Goal: Task Accomplishment & Management: Complete application form

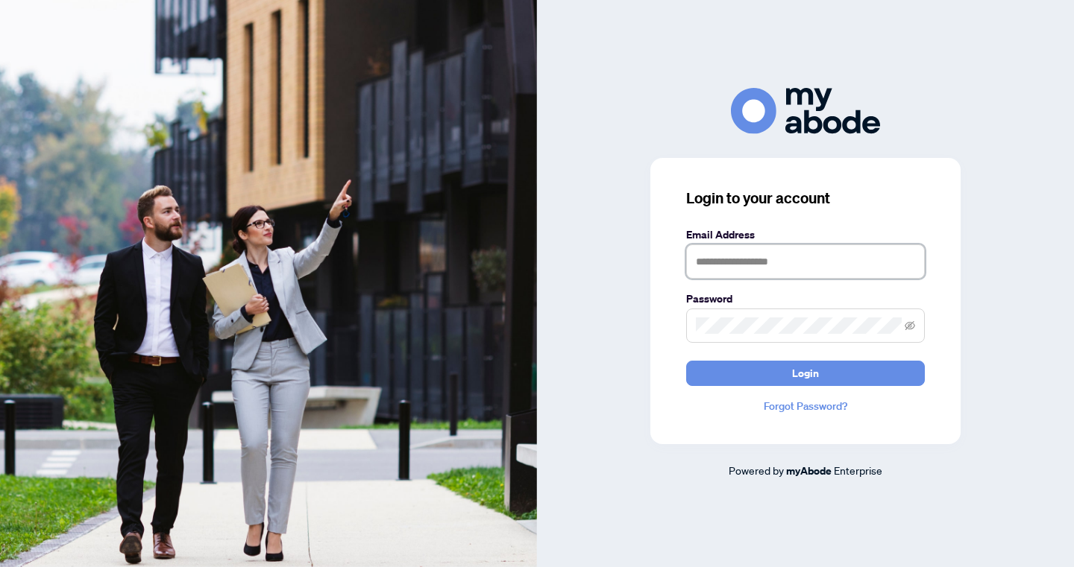
type input "**********"
click at [805, 373] on button "Login" at bounding box center [805, 373] width 239 height 25
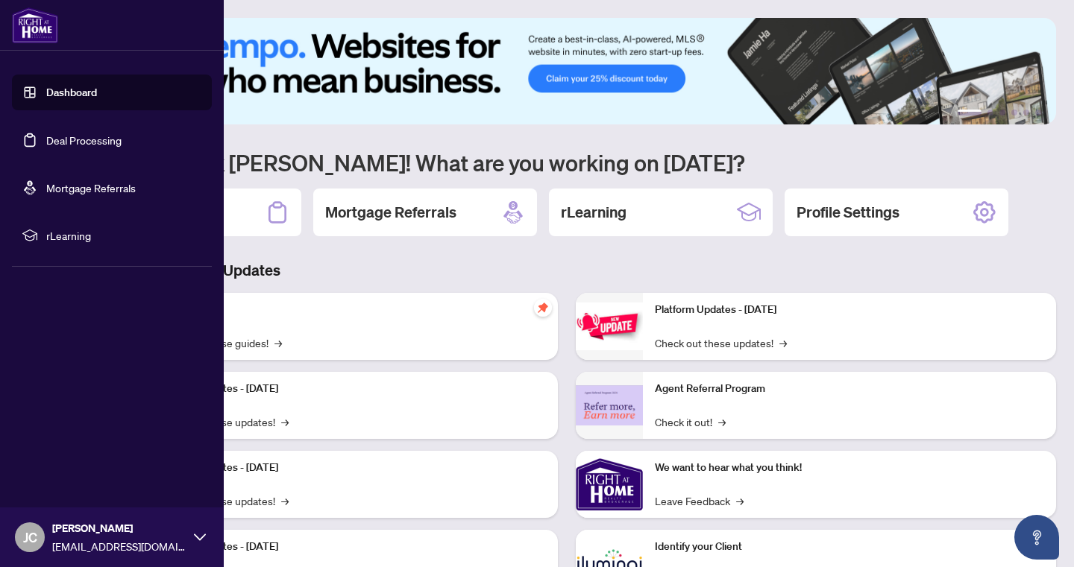
click at [83, 140] on link "Deal Processing" at bounding box center [83, 139] width 75 height 13
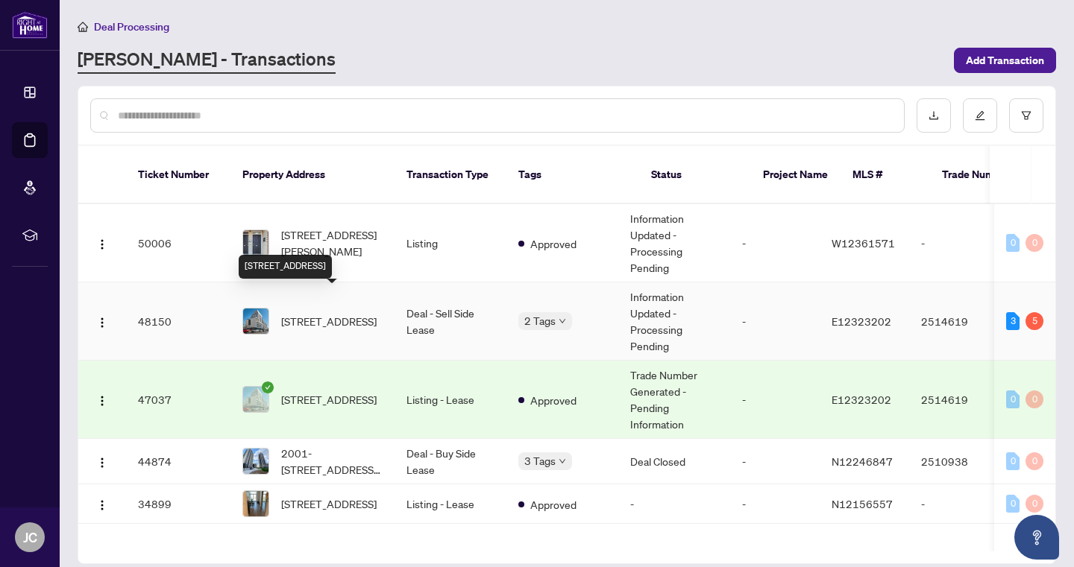
click at [309, 313] on span "[STREET_ADDRESS]" at bounding box center [328, 321] width 95 height 16
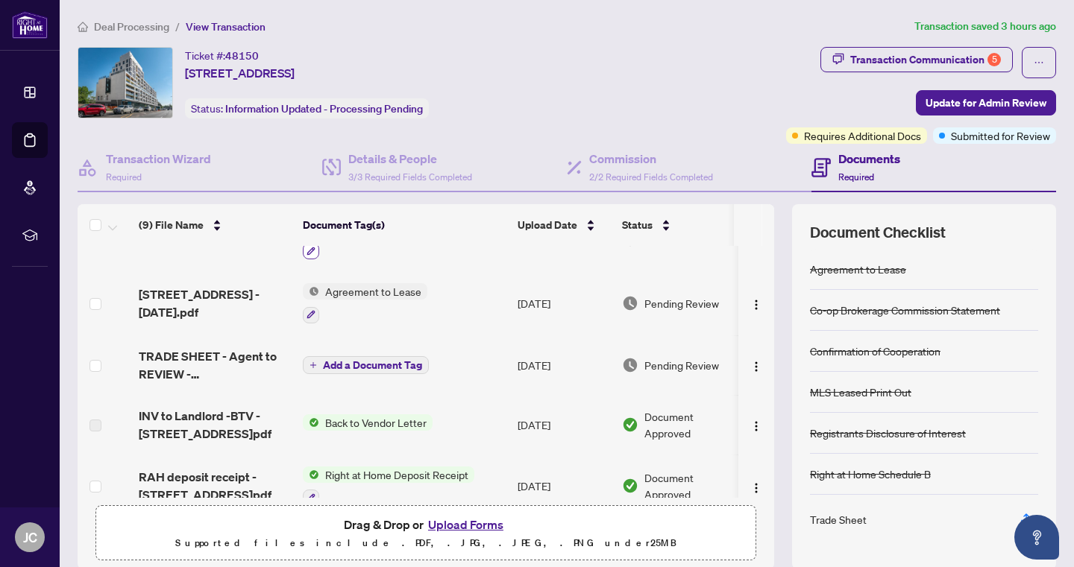
scroll to position [43, 0]
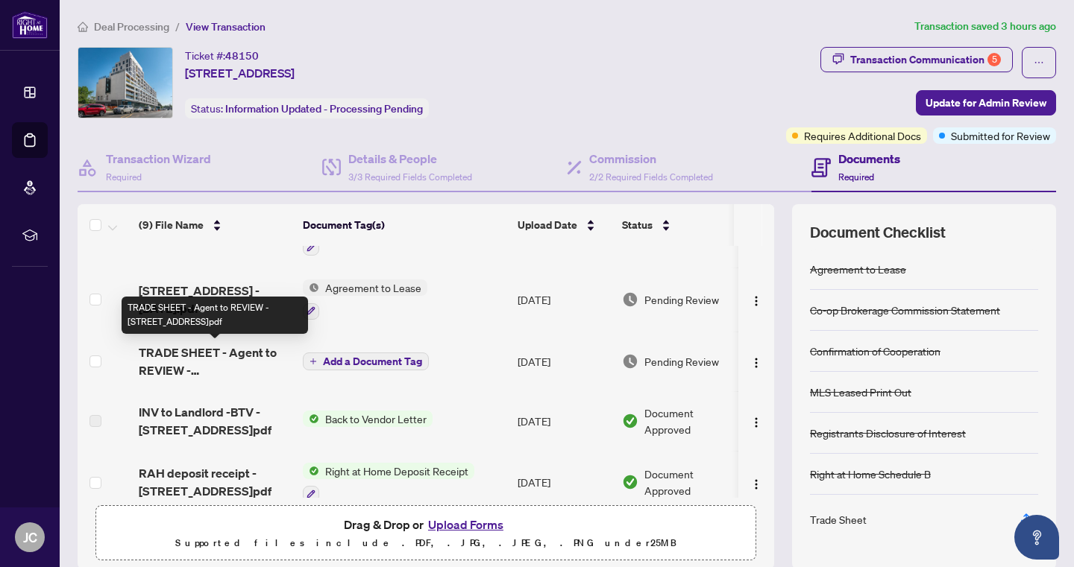
click at [249, 353] on span "TRADE SHEET - Agent to REVIEW - [STREET_ADDRESS]pdf" at bounding box center [215, 362] width 152 height 36
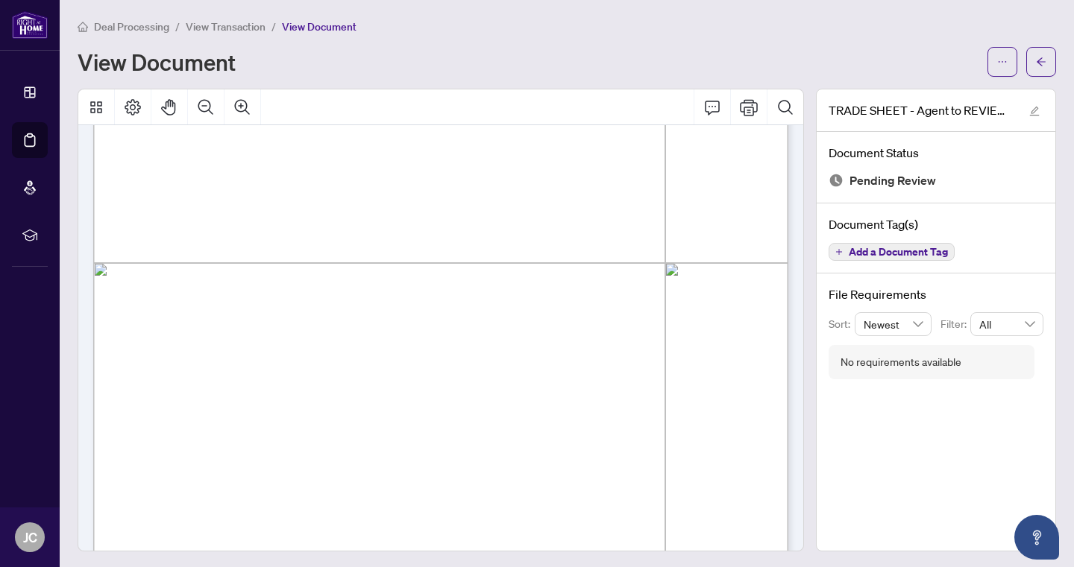
scroll to position [185, 0]
click at [747, 108] on icon "Print" at bounding box center [749, 107] width 18 height 18
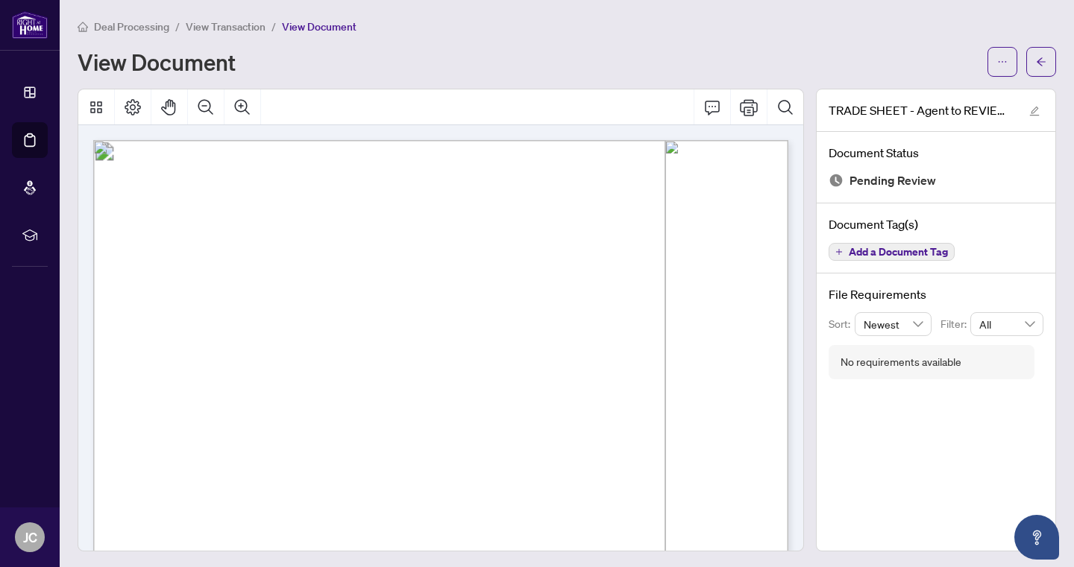
scroll to position [0, 0]
click at [210, 22] on span "View Transaction" at bounding box center [226, 26] width 80 height 13
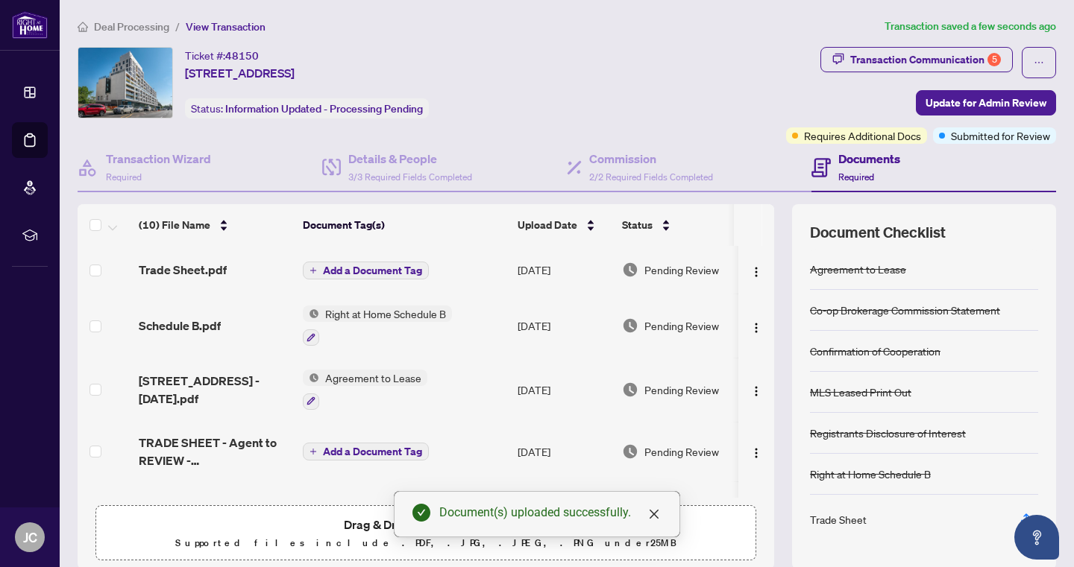
click at [409, 265] on span "Add a Document Tag" at bounding box center [372, 270] width 99 height 10
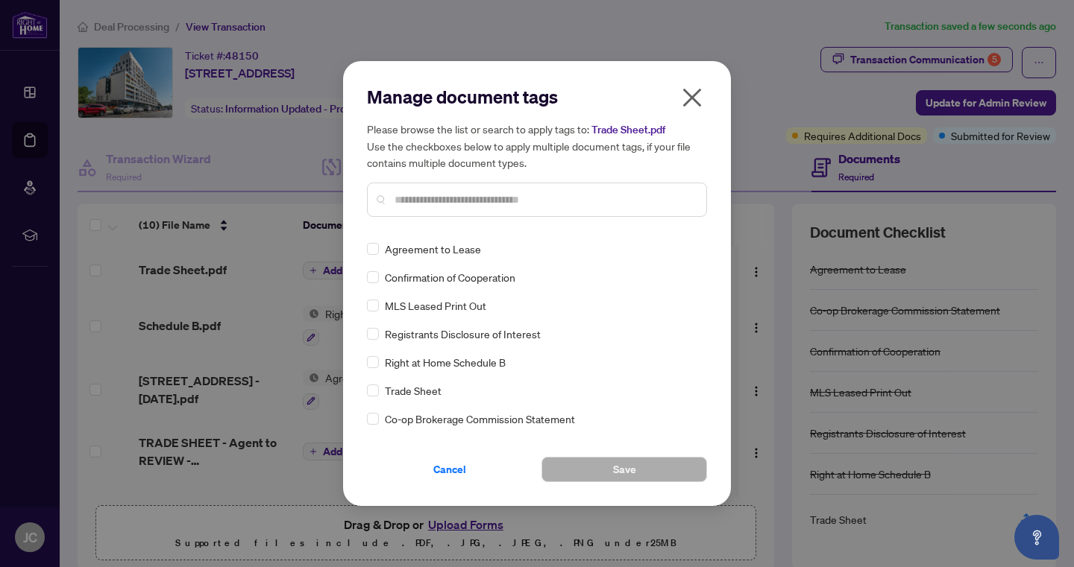
click at [425, 192] on input "text" at bounding box center [544, 200] width 300 height 16
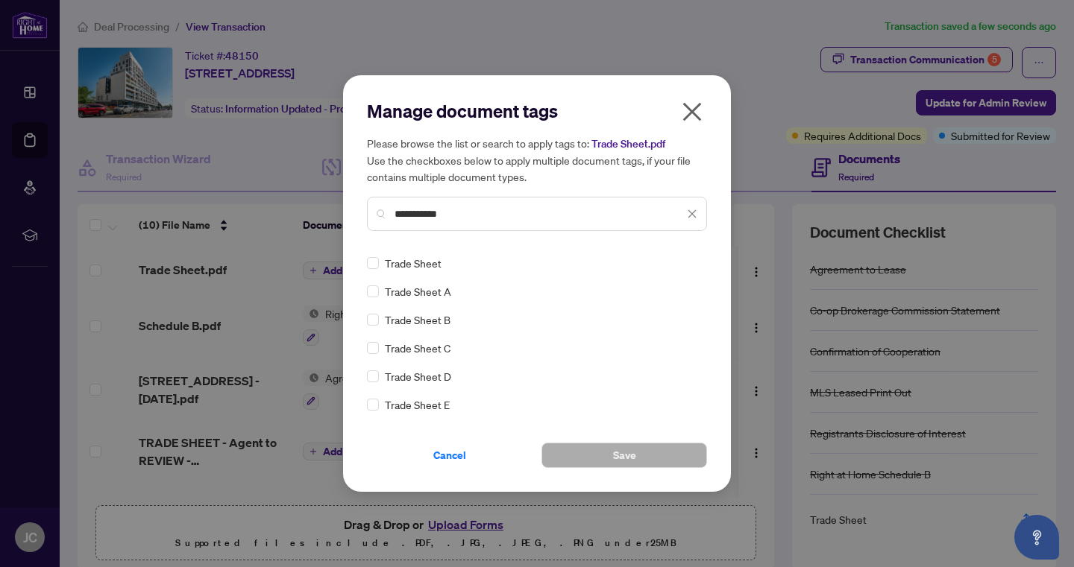
type input "**********"
click at [429, 268] on span "Trade Sheet" at bounding box center [413, 263] width 57 height 16
click at [373, 268] on span at bounding box center [373, 263] width 12 height 12
click at [596, 456] on button "Save" at bounding box center [624, 455] width 166 height 25
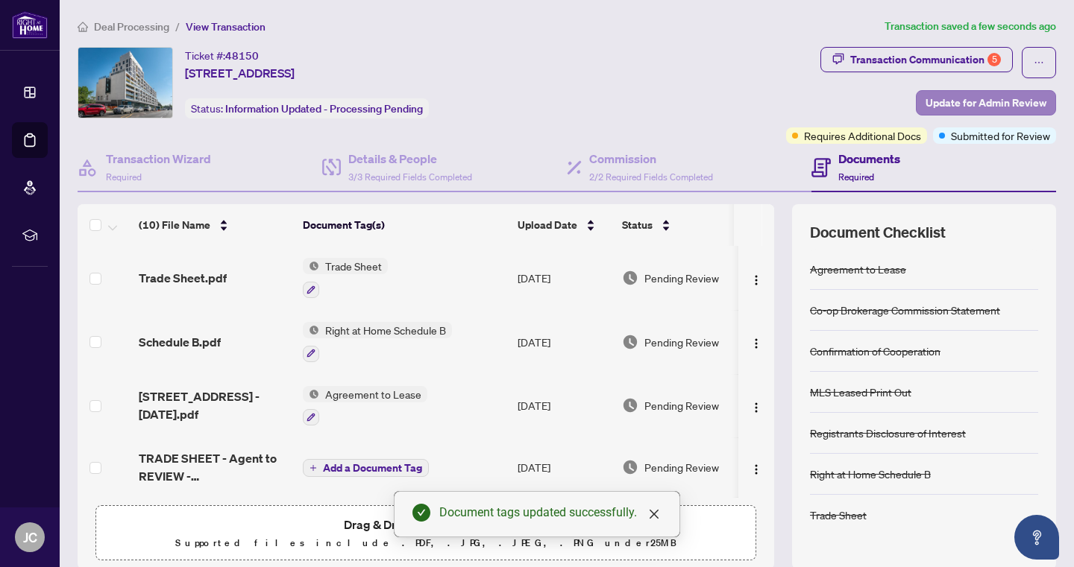
click at [937, 107] on span "Update for Admin Review" at bounding box center [985, 103] width 121 height 24
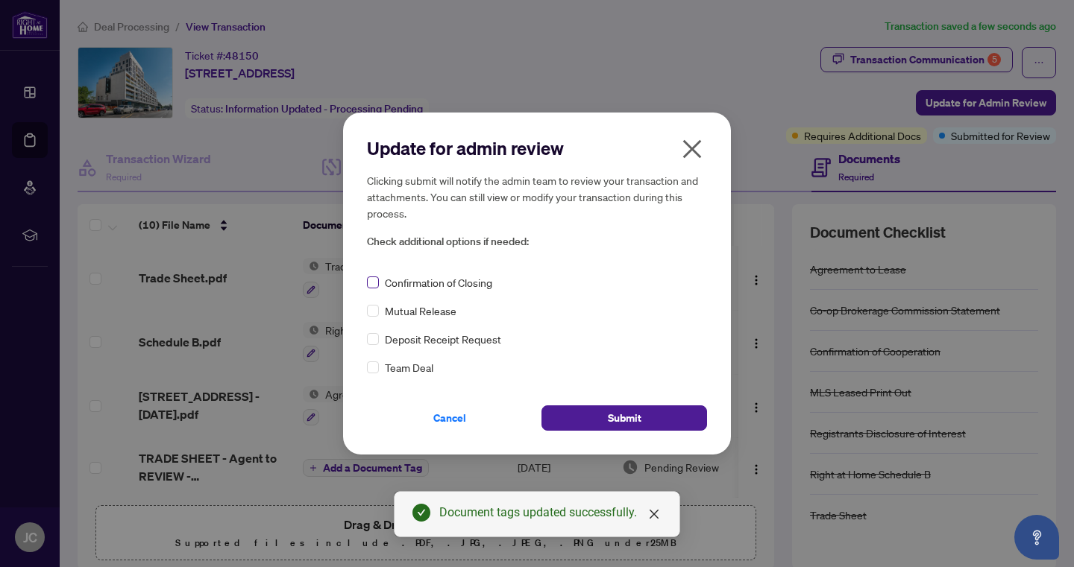
click at [377, 281] on span at bounding box center [373, 283] width 12 height 12
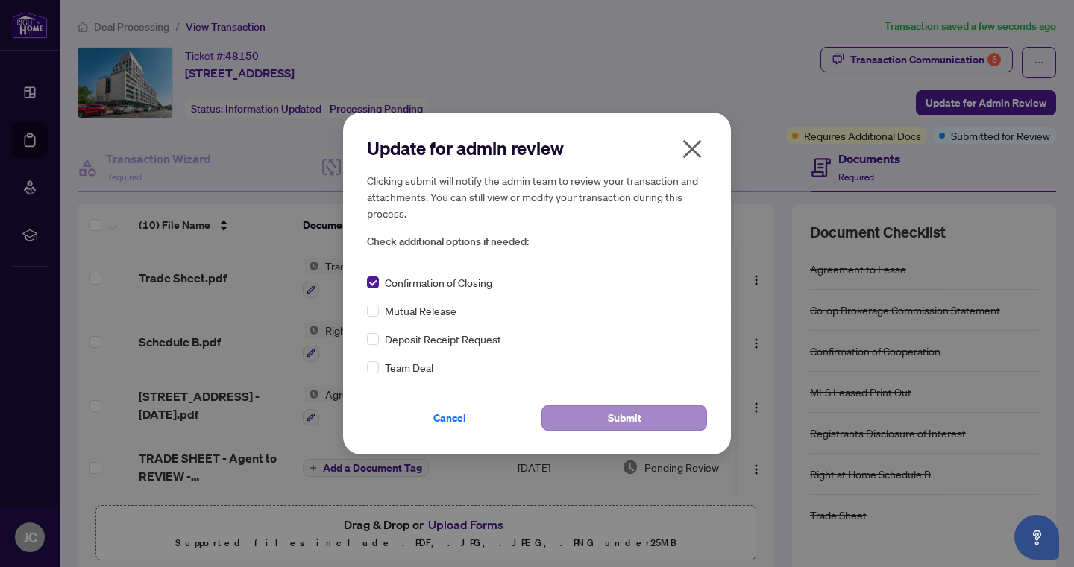
click at [612, 415] on span "Submit" at bounding box center [625, 418] width 34 height 24
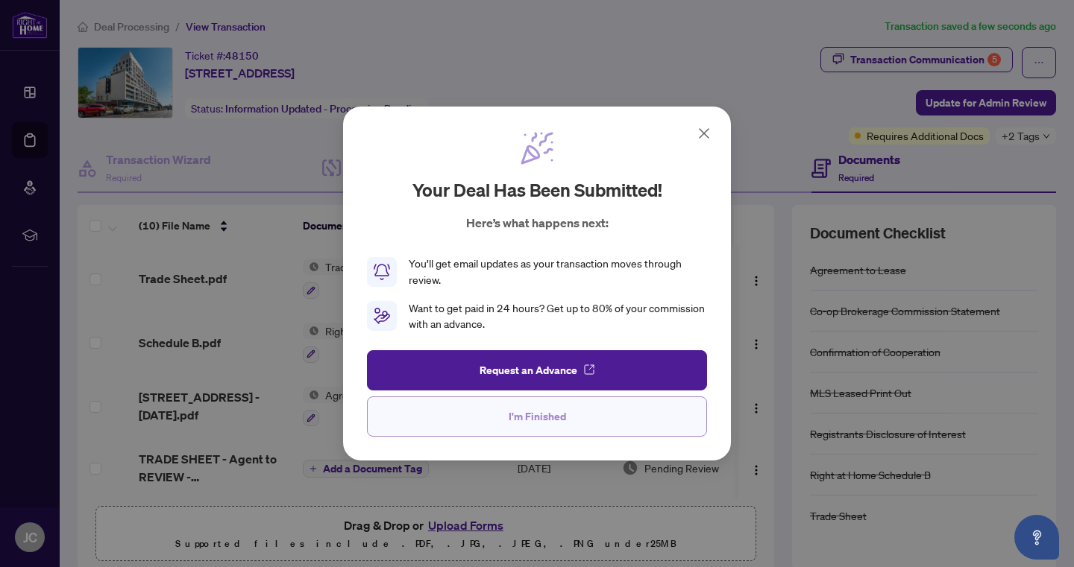
click at [545, 414] on span "I'm Finished" at bounding box center [537, 417] width 57 height 24
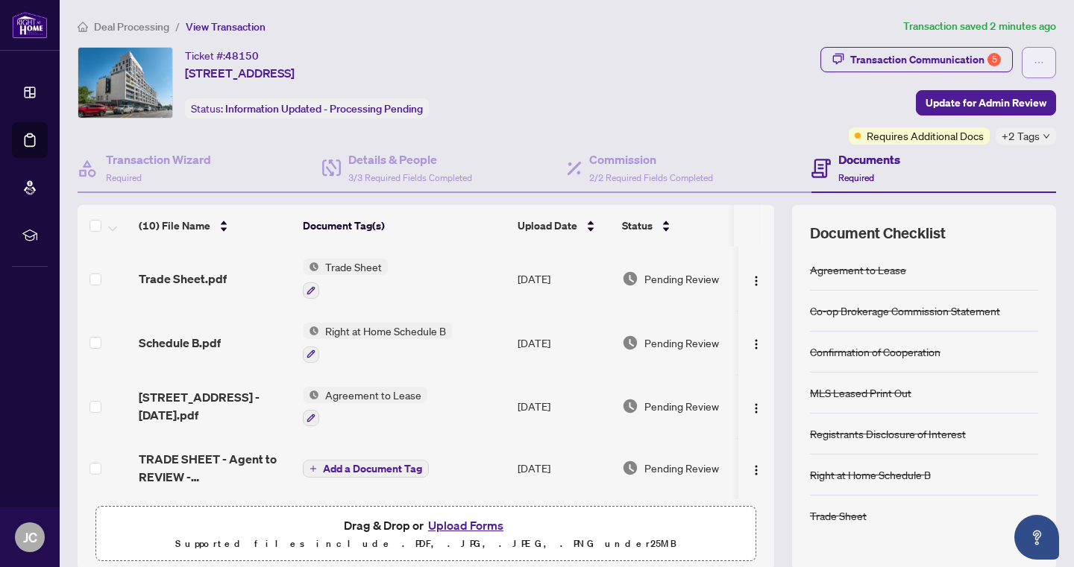
click at [1040, 66] on icon "ellipsis" at bounding box center [1039, 62] width 10 height 10
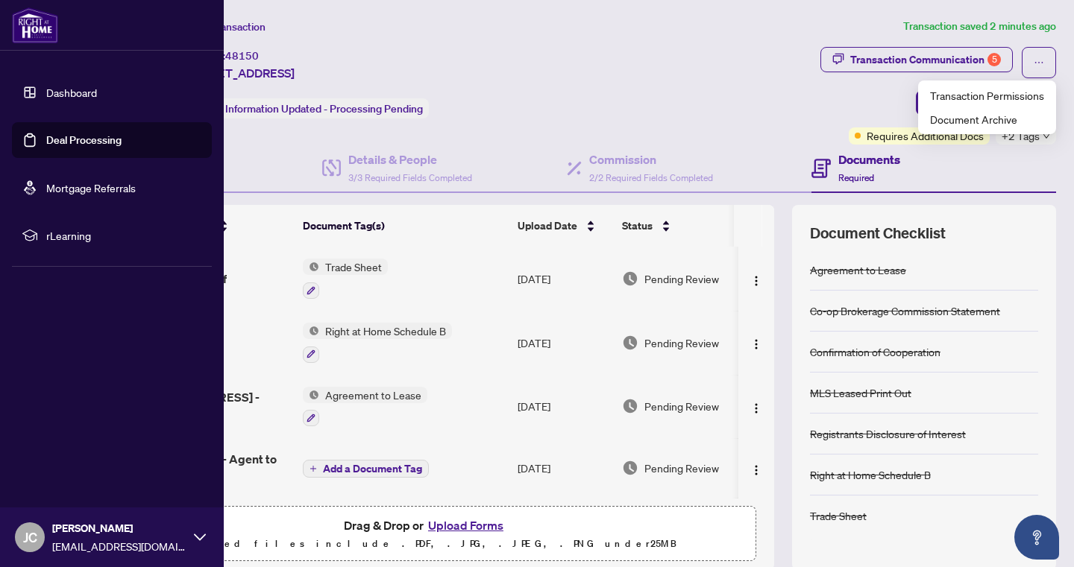
click at [75, 142] on link "Deal Processing" at bounding box center [83, 139] width 75 height 13
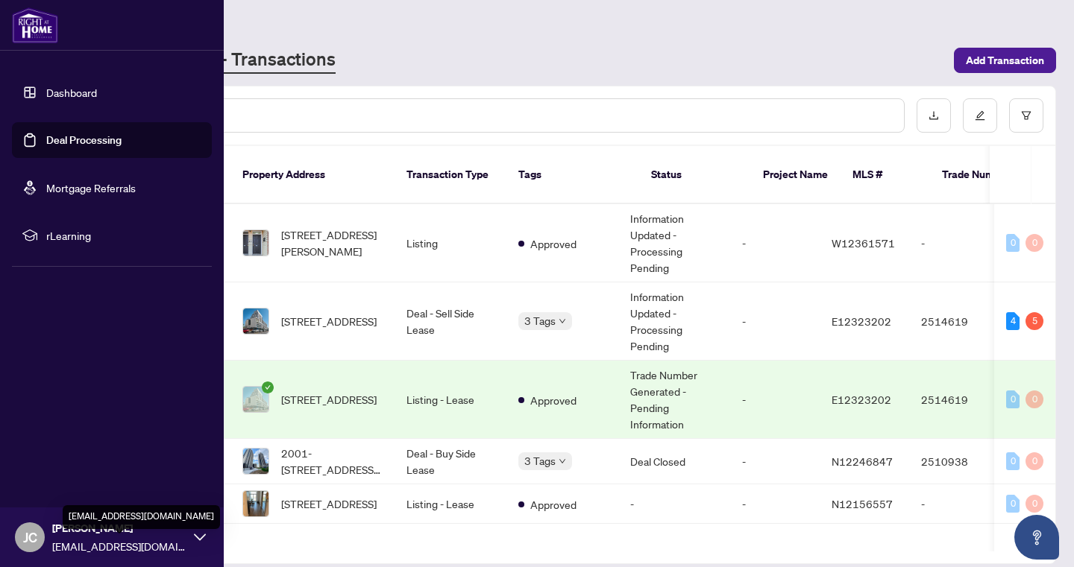
click at [57, 541] on span "[EMAIL_ADDRESS][DOMAIN_NAME]" at bounding box center [119, 546] width 134 height 16
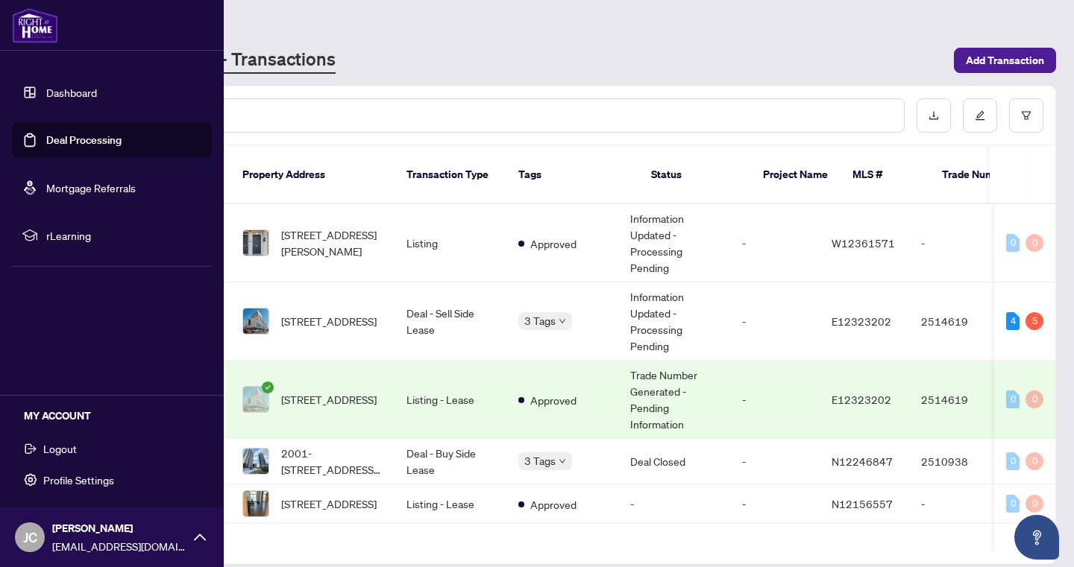
click at [80, 453] on button "Logout" at bounding box center [112, 448] width 200 height 25
